Goal: Transaction & Acquisition: Purchase product/service

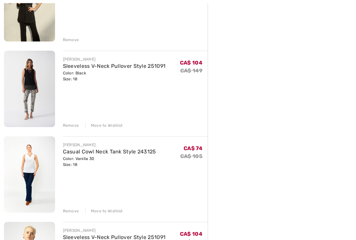
scroll to position [294, 0]
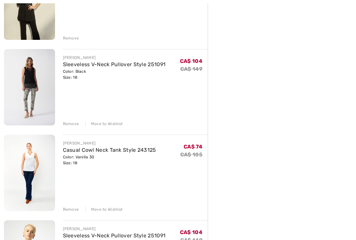
click at [114, 125] on div "Move to Wishlist" at bounding box center [104, 124] width 38 height 6
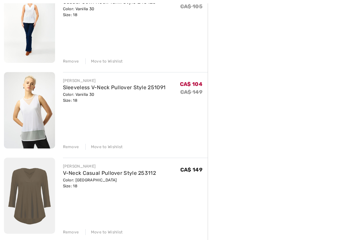
scroll to position [355, 0]
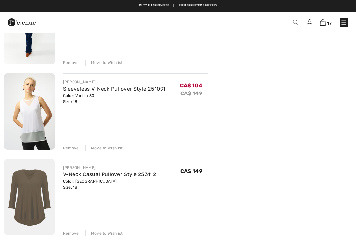
click at [112, 150] on div "Move to Wishlist" at bounding box center [104, 148] width 38 height 6
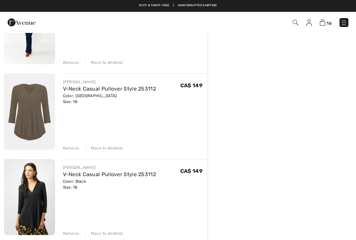
click at [113, 149] on div "Move to Wishlist" at bounding box center [104, 148] width 38 height 6
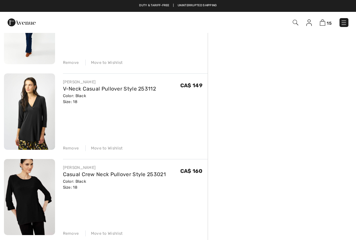
click at [118, 150] on div "Move to Wishlist" at bounding box center [104, 148] width 38 height 6
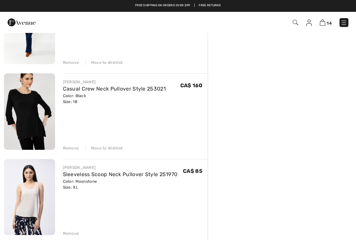
click at [115, 148] on div "Move to Wishlist" at bounding box center [104, 148] width 38 height 6
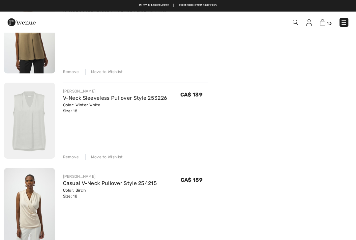
click at [115, 156] on div "Move to Wishlist" at bounding box center [104, 158] width 38 height 6
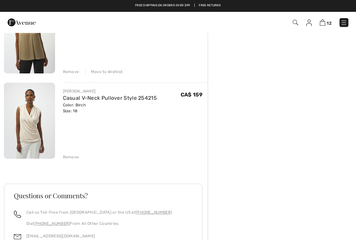
click at [116, 71] on div "Move to Wishlist" at bounding box center [104, 72] width 38 height 6
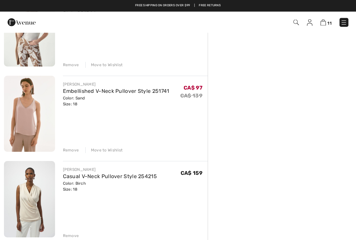
click at [114, 150] on div "Move to Wishlist" at bounding box center [104, 151] width 38 height 6
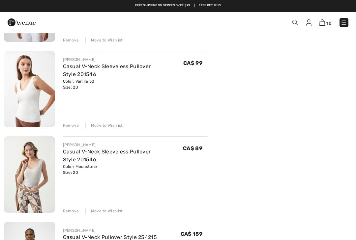
scroll to position [634, 0]
click at [110, 151] on link "Casual V-Neck Sleeveless Pullover Style 201546" at bounding box center [107, 156] width 88 height 14
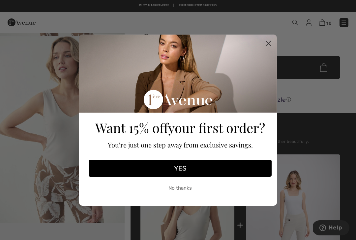
click at [270, 45] on icon "Close dialog" at bounding box center [268, 43] width 5 height 5
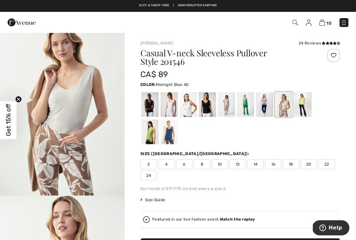
click at [151, 104] on div at bounding box center [149, 104] width 17 height 25
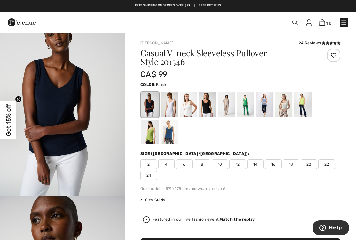
click at [211, 100] on div at bounding box center [207, 104] width 17 height 25
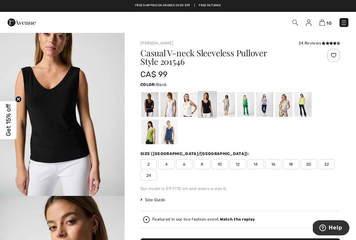
click at [309, 161] on span "20" at bounding box center [308, 164] width 16 height 10
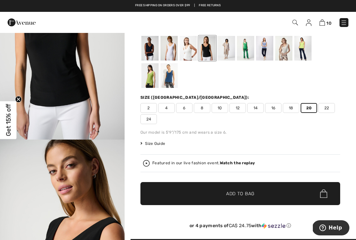
scroll to position [75, 0]
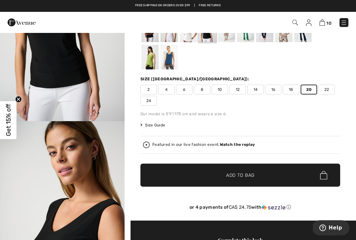
click at [308, 174] on span "✔ Added to Bag Add to Bag" at bounding box center [240, 175] width 200 height 23
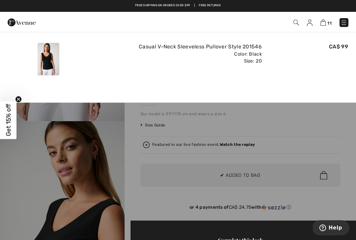
scroll to position [0, 0]
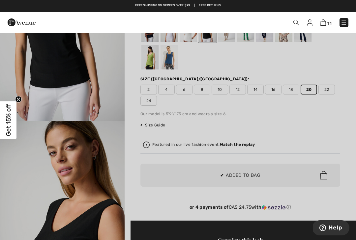
click at [327, 129] on div at bounding box center [178, 120] width 356 height 240
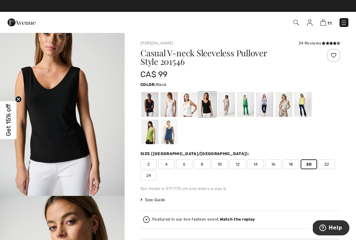
click at [318, 142] on div at bounding box center [240, 118] width 200 height 55
click at [172, 103] on div at bounding box center [168, 104] width 17 height 25
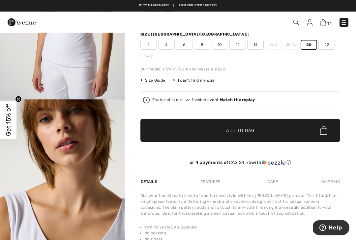
click at [299, 125] on span "✔ Added to Bag Add to Bag" at bounding box center [240, 130] width 200 height 23
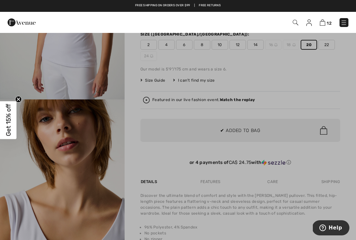
click at [308, 171] on div at bounding box center [178, 120] width 356 height 240
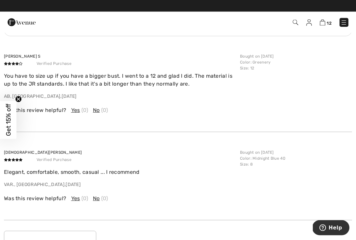
scroll to position [848, 0]
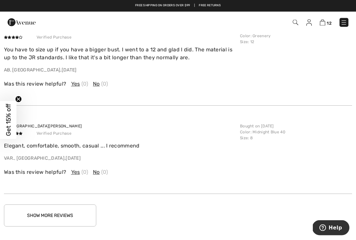
click at [81, 210] on button "Show More Reviews" at bounding box center [50, 216] width 92 height 22
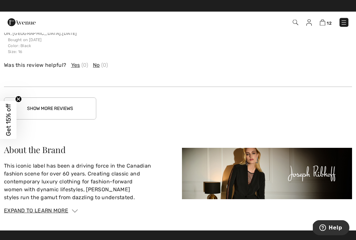
scroll to position [1314, 0]
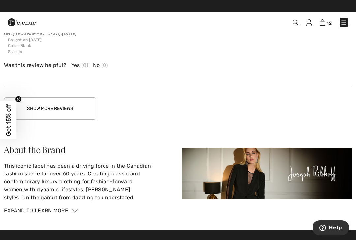
click at [78, 102] on button "Show More Reviews" at bounding box center [50, 109] width 92 height 22
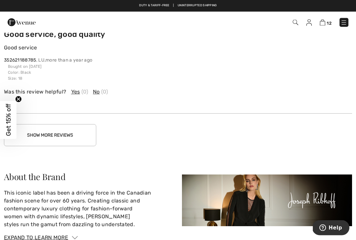
scroll to position [1622, 0]
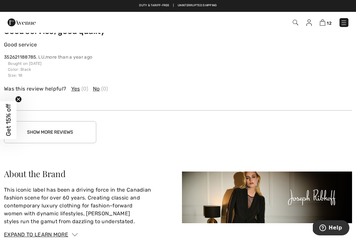
click at [74, 121] on button "Show More Reviews" at bounding box center [50, 132] width 92 height 22
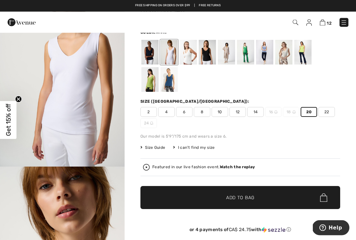
scroll to position [0, 0]
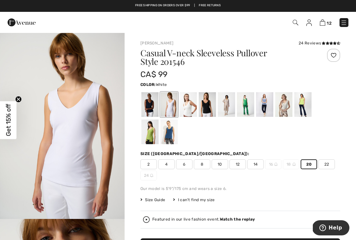
click at [324, 26] on img at bounding box center [323, 22] width 6 height 6
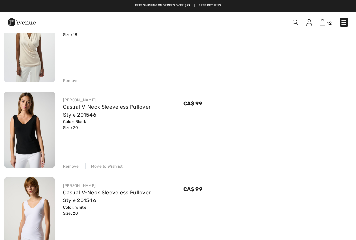
scroll to position [850, 0]
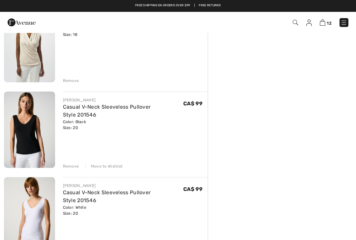
click at [73, 77] on div "Remove" at bounding box center [135, 79] width 145 height 7
click at [71, 79] on div "Remove" at bounding box center [71, 81] width 16 height 6
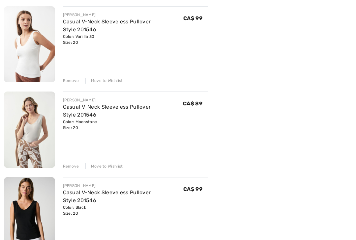
scroll to position [680, 0]
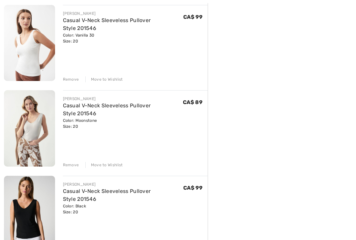
click at [112, 82] on div "Move to Wishlist" at bounding box center [104, 80] width 38 height 6
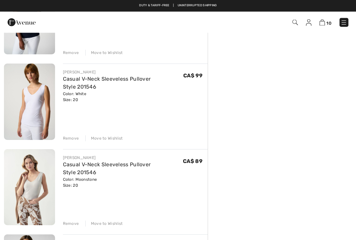
scroll to position [536, 0]
click at [118, 139] on div "Move to Wishlist" at bounding box center [104, 139] width 38 height 6
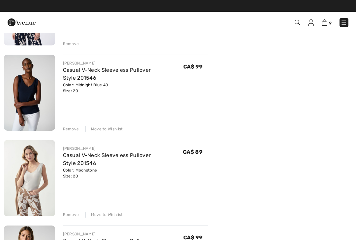
scroll to position [459, 0]
click at [107, 130] on div "Move to Wishlist" at bounding box center [104, 130] width 38 height 6
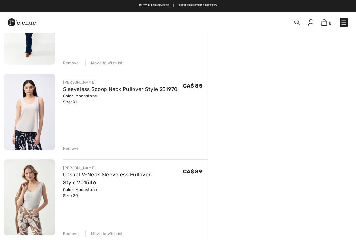
scroll to position [354, 0]
click at [149, 86] on link "Sleeveless Scoop Neck Pullover Style 251970" at bounding box center [120, 89] width 115 height 6
click at [144, 89] on link "Sleeveless Scoop Neck Pullover Style 251970" at bounding box center [120, 89] width 115 height 6
click at [72, 147] on div "Remove" at bounding box center [71, 149] width 16 height 6
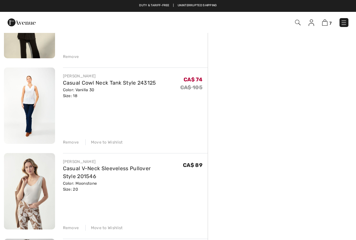
scroll to position [275, 0]
click at [107, 144] on div "Move to Wishlist" at bounding box center [104, 143] width 38 height 6
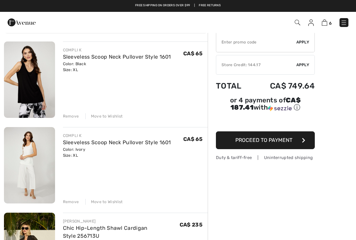
scroll to position [44, 0]
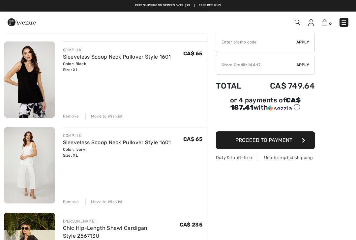
click at [158, 51] on div "COMPLI K" at bounding box center [117, 50] width 108 height 6
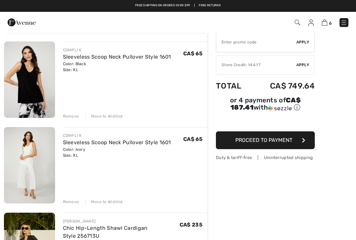
click at [99, 57] on link "Sleeveless Scoop Neck Pullover Style 1601" at bounding box center [117, 57] width 108 height 6
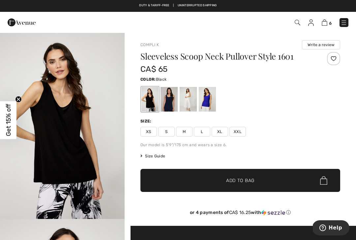
click at [158, 154] on span "Size Guide" at bounding box center [152, 156] width 25 height 6
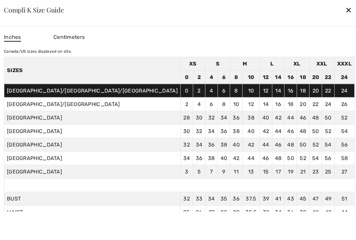
click at [334, 95] on div at bounding box center [178, 120] width 356 height 240
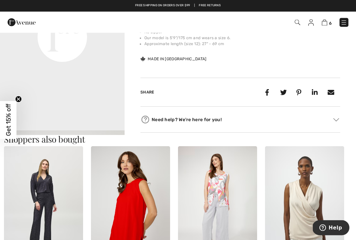
scroll to position [467, 0]
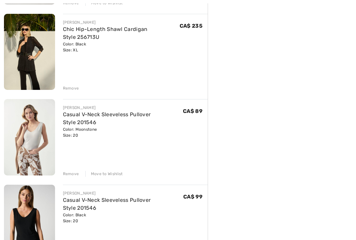
scroll to position [244, 0]
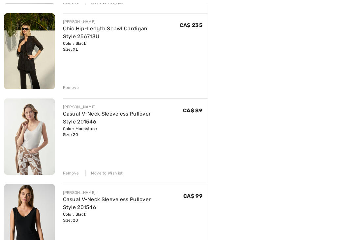
click at [151, 112] on link "Casual V-Neck Sleeveless Pullover Style 201546" at bounding box center [107, 118] width 88 height 14
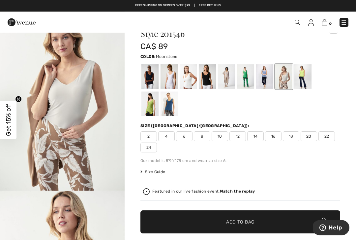
scroll to position [19, 0]
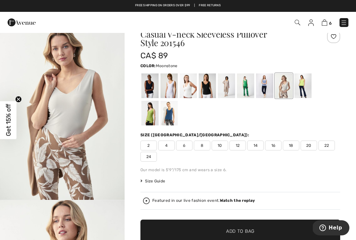
click at [97, 108] on img "1 / 4" at bounding box center [62, 107] width 125 height 186
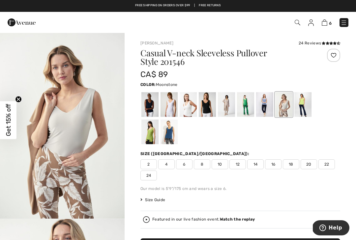
click at [325, 23] on img at bounding box center [325, 22] width 6 height 6
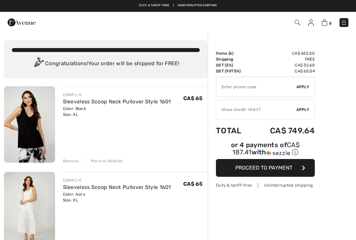
click at [113, 103] on link "Sleeveless Scoop Neck Pullover Style 1601" at bounding box center [117, 102] width 108 height 6
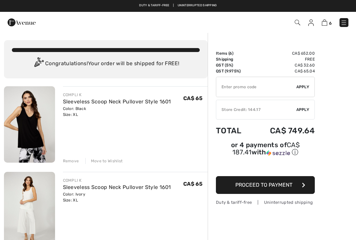
click at [145, 102] on link "Sleeveless Scoop Neck Pullover Style 1601" at bounding box center [117, 102] width 108 height 6
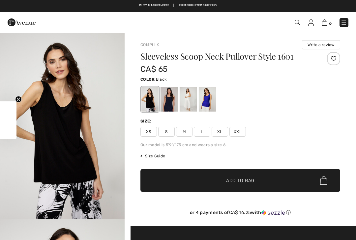
checkbox input "true"
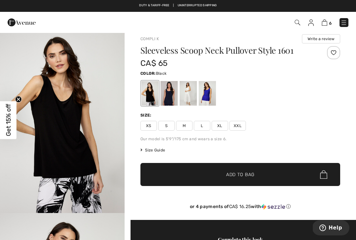
click at [90, 135] on img "1 / 4" at bounding box center [62, 119] width 125 height 187
click at [191, 94] on div at bounding box center [188, 93] width 17 height 25
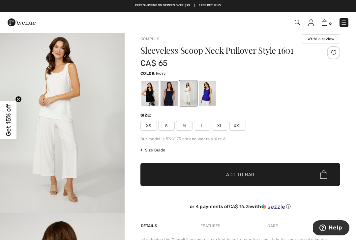
click at [75, 98] on img "1 / 4" at bounding box center [62, 119] width 125 height 187
click at [324, 21] on img at bounding box center [325, 22] width 6 height 6
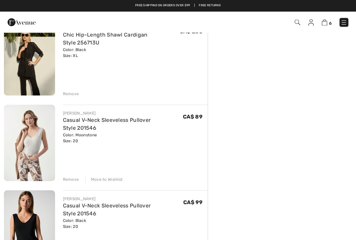
scroll to position [238, 0]
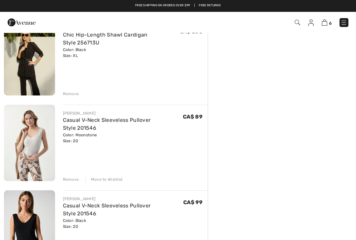
click at [107, 180] on div "Move to Wishlist" at bounding box center [104, 180] width 38 height 6
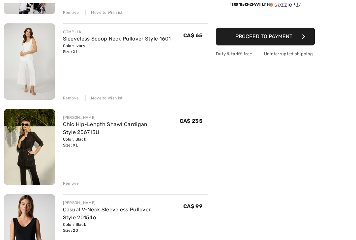
scroll to position [154, 0]
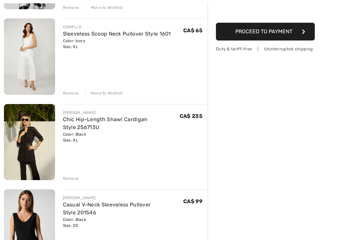
click at [139, 118] on link "Chic Hip-Length Shawl Cardigan Style 256713U" at bounding box center [105, 123] width 85 height 14
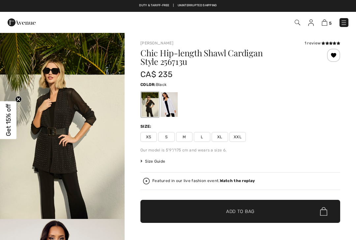
checkbox input "true"
click at [323, 25] on img at bounding box center [325, 22] width 6 height 6
